Goal: Find specific page/section: Find specific page/section

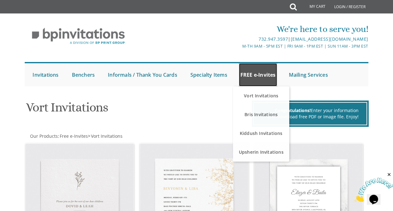
click at [266, 73] on link "FREE e-Invites" at bounding box center [258, 74] width 38 height 23
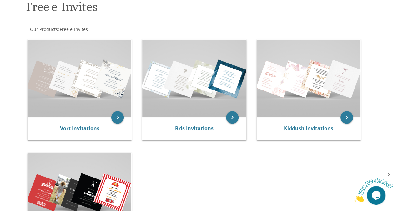
scroll to position [101, 0]
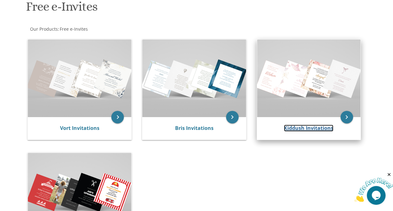
click at [285, 128] on link "Kiddush Invitations" at bounding box center [308, 127] width 49 height 7
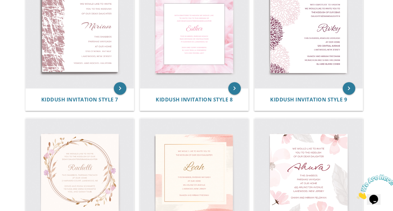
scroll to position [434, 0]
